Goal: Information Seeking & Learning: Learn about a topic

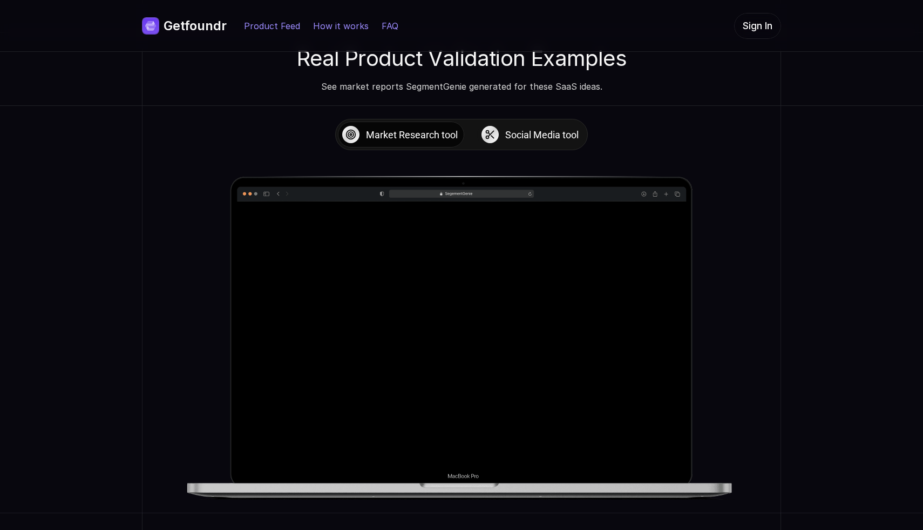
click at [532, 127] on p "Social Media tool" at bounding box center [541, 134] width 73 height 15
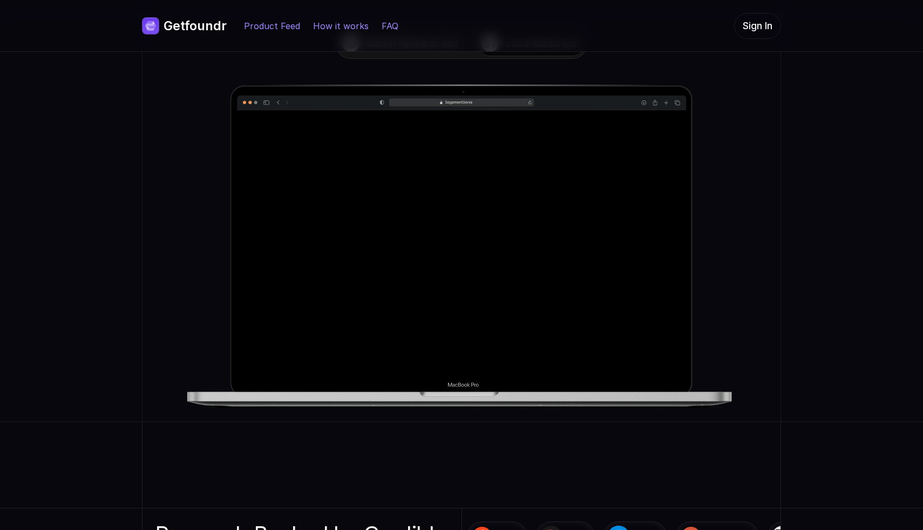
click at [453, 243] on div at bounding box center [461, 243] width 449 height 266
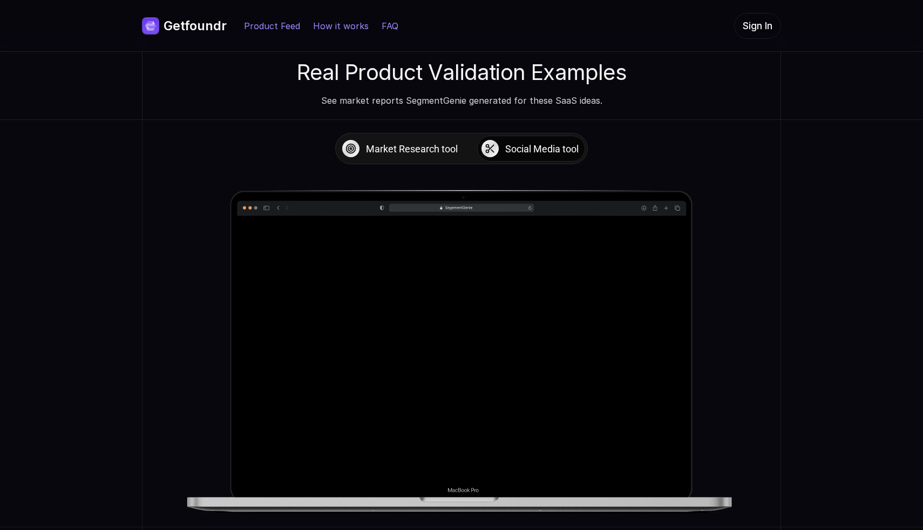
click at [396, 167] on div "Market Research tool Social Media tool" at bounding box center [461, 323] width 639 height 407
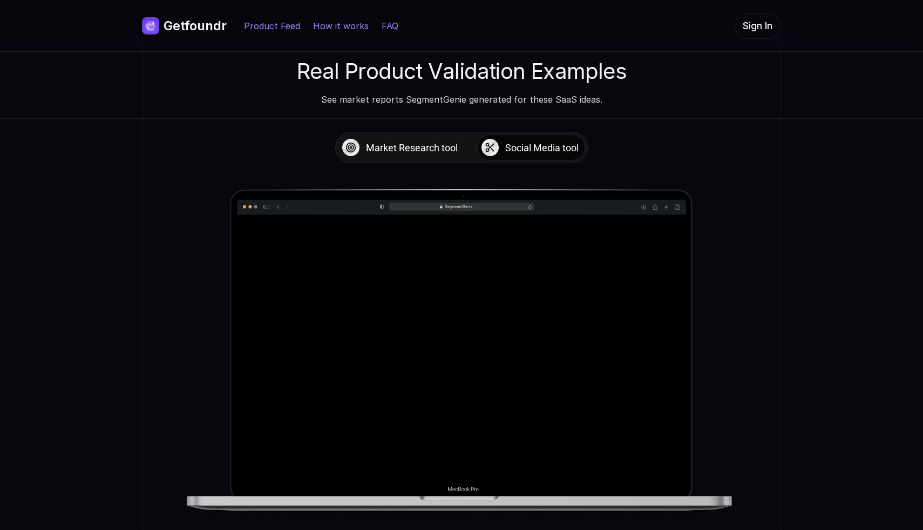
click at [398, 148] on p "Market Research tool" at bounding box center [412, 147] width 92 height 15
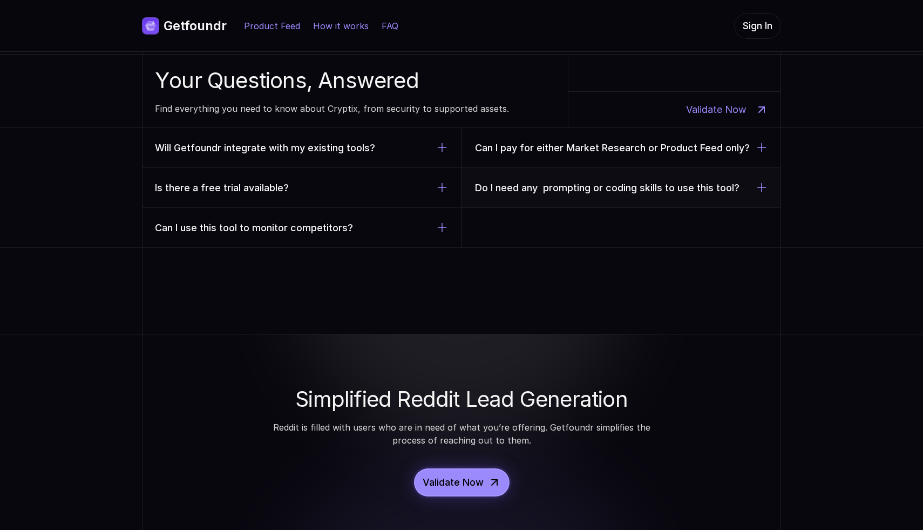
click at [439, 166] on div "Will Getfoundr integrate with my existing tools? Is there a free trial availabl…" at bounding box center [302, 188] width 320 height 120
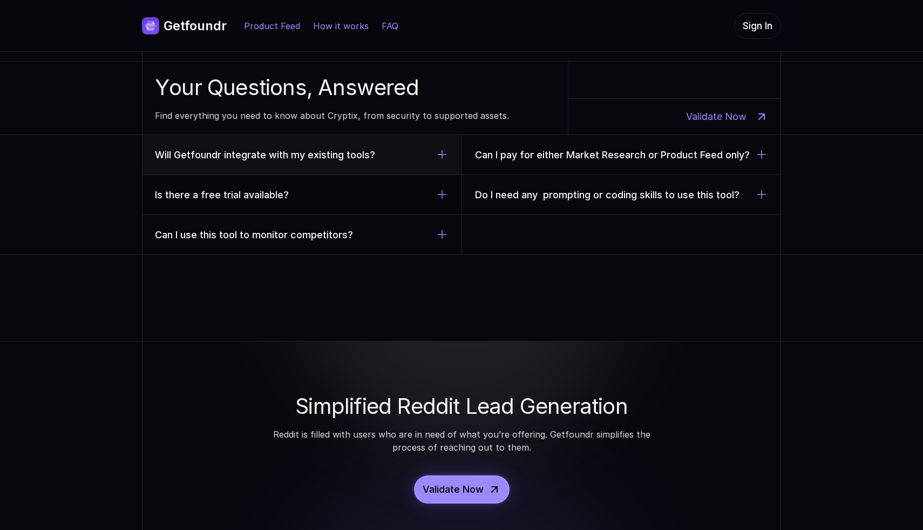
scroll to position [3217, 0]
click at [438, 149] on icon at bounding box center [442, 154] width 13 height 13
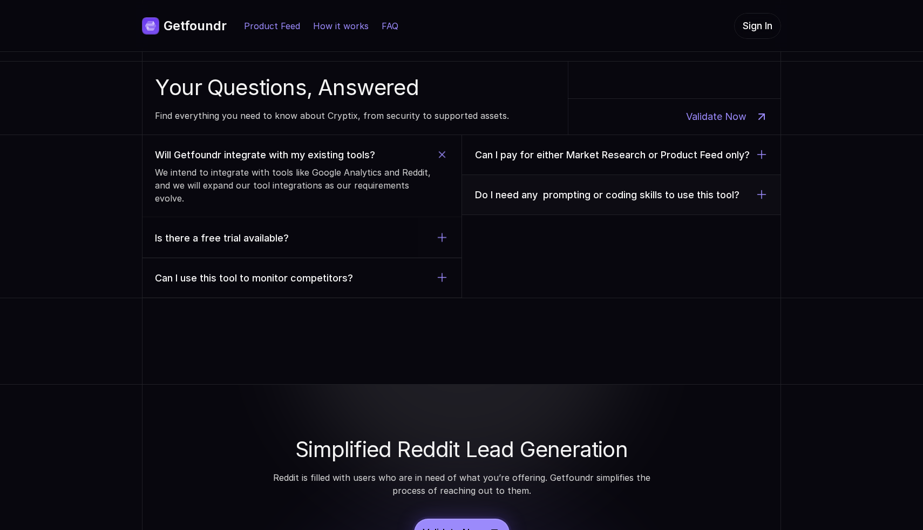
click at [433, 231] on p "Is there a free trial available?" at bounding box center [295, 238] width 281 height 14
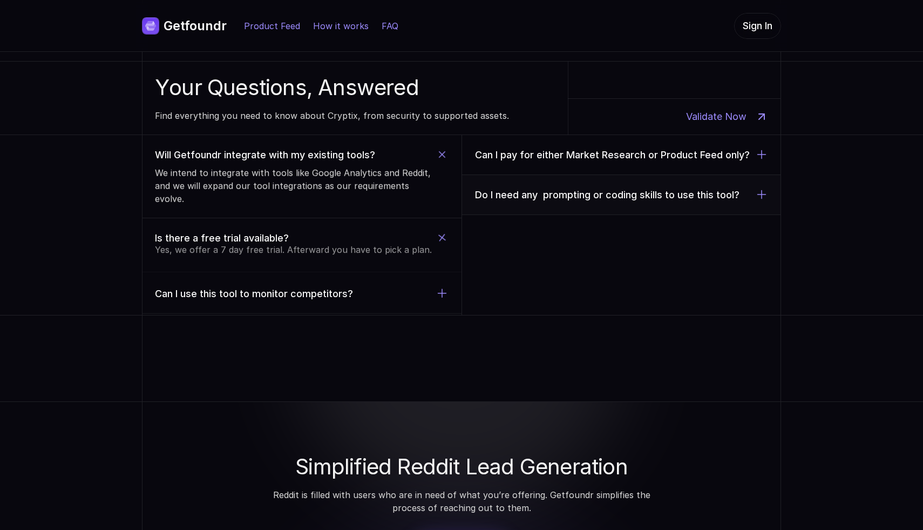
click at [559, 181] on div "Do I need any prompting or coding skills to use this tool?" at bounding box center [622, 195] width 320 height 40
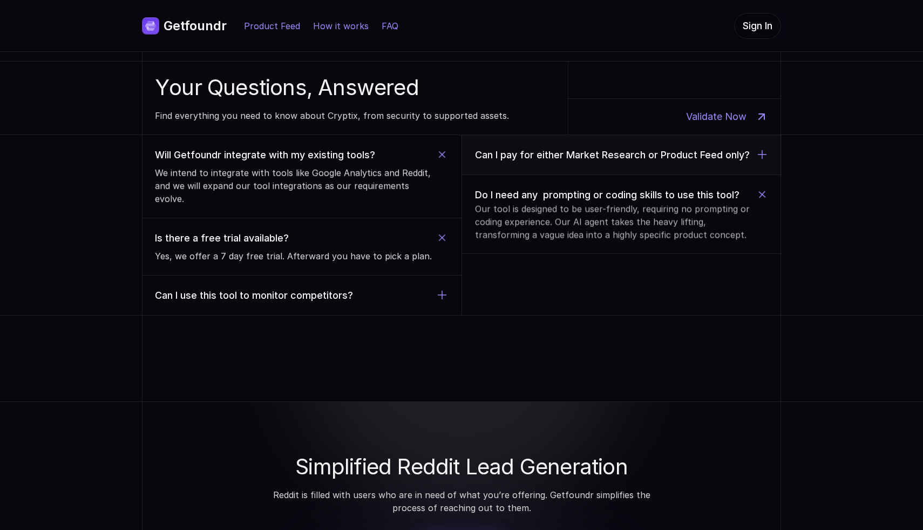
click at [562, 168] on div "Can I pay for either Market Research or Product Feed only?" at bounding box center [622, 155] width 320 height 40
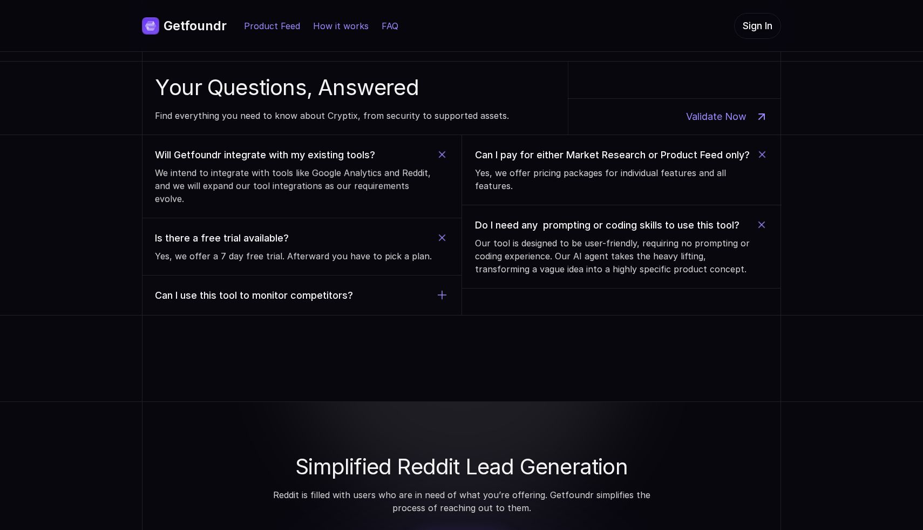
click at [419, 295] on div "Can I use this tool to monitor competitors?" at bounding box center [302, 295] width 320 height 40
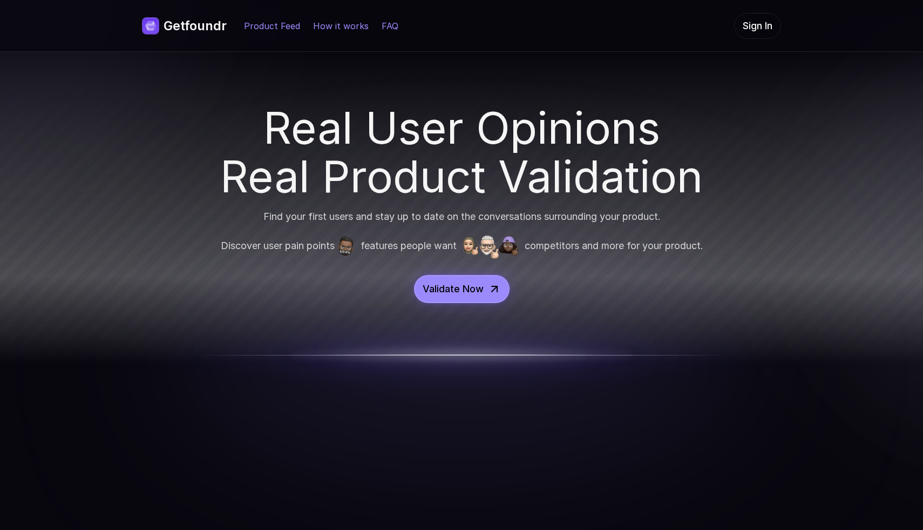
scroll to position [0, 0]
